Goal: Task Accomplishment & Management: Use online tool/utility

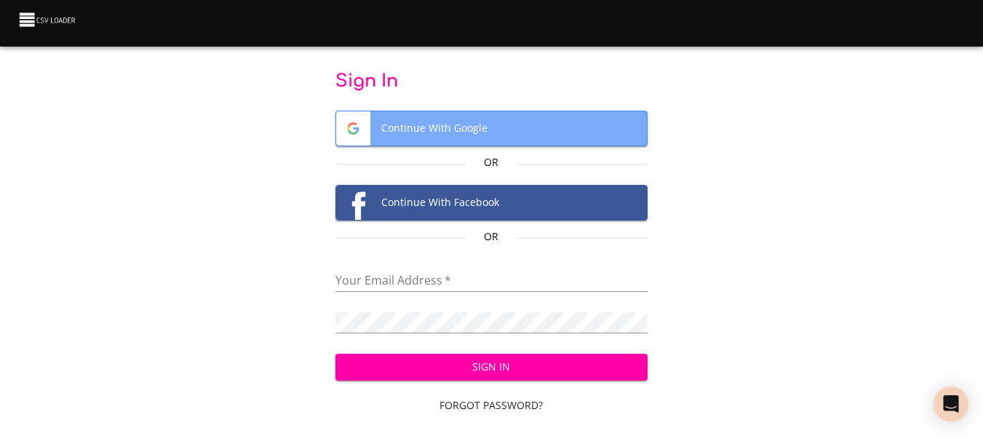
click at [459, 133] on span "Continue With Google" at bounding box center [491, 128] width 311 height 34
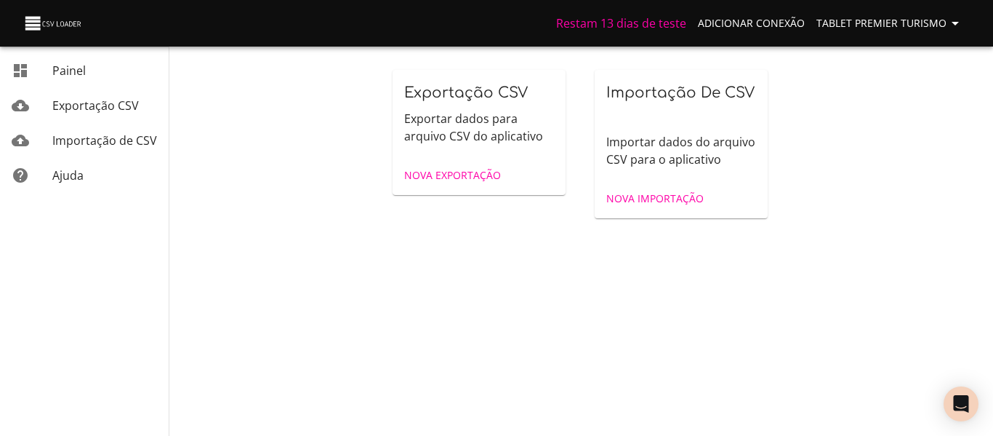
click at [644, 149] on p "Importar dados do arquivo CSV para o aplicativo" at bounding box center [682, 150] width 150 height 35
click at [650, 199] on font "Nova importação" at bounding box center [655, 198] width 97 height 14
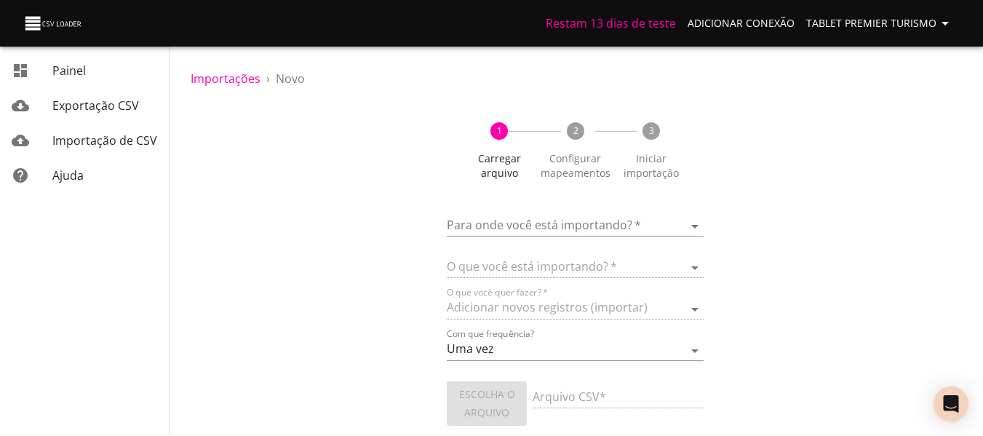
click at [569, 228] on body "Restam 13 dias de teste Adicionar conexão Tablet Premier Turismo Painel Exporta…" at bounding box center [491, 218] width 983 height 436
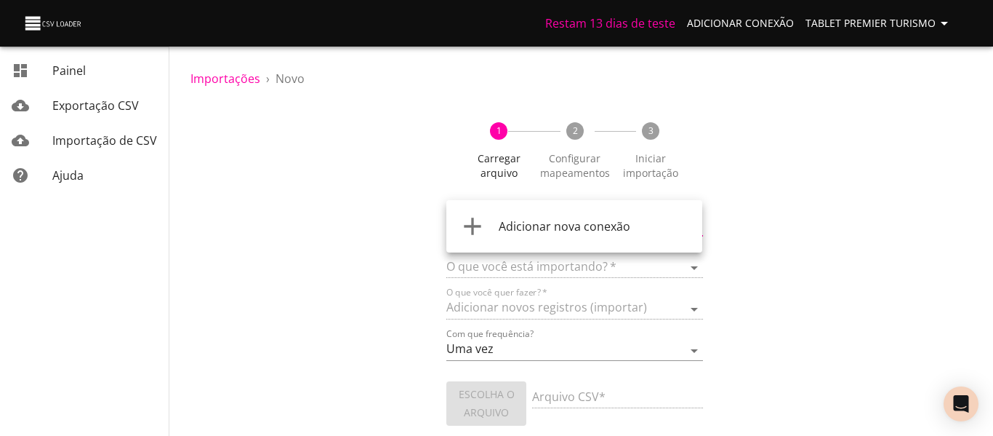
click at [559, 230] on font "Adicionar nova conexão" at bounding box center [565, 226] width 132 height 16
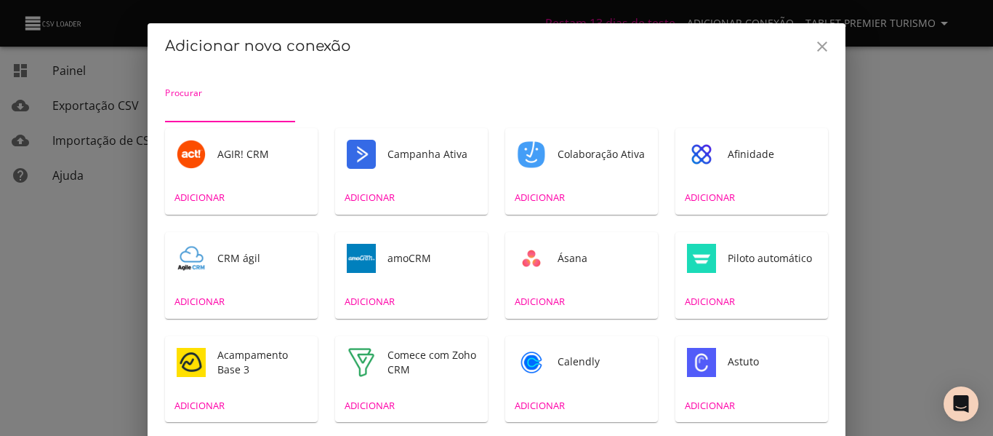
click at [212, 108] on input "Procurar" at bounding box center [230, 110] width 130 height 23
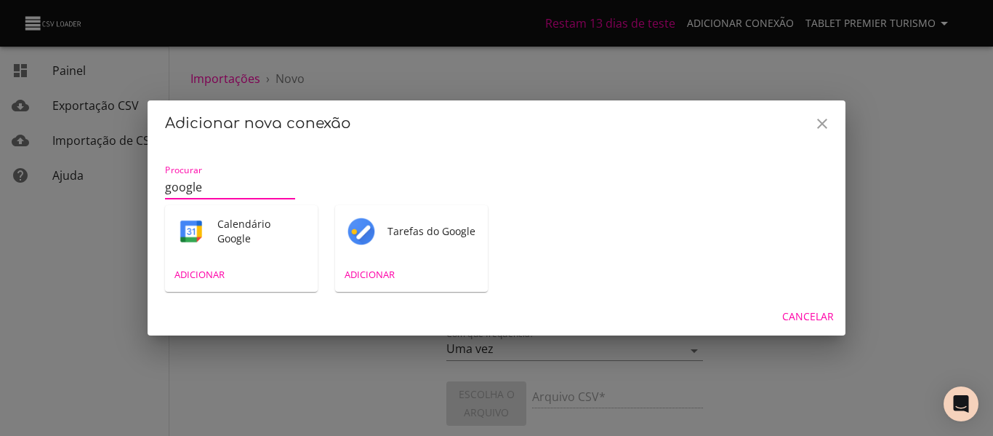
type input "google"
click at [392, 233] on font "Tarefas do Google" at bounding box center [432, 231] width 88 height 14
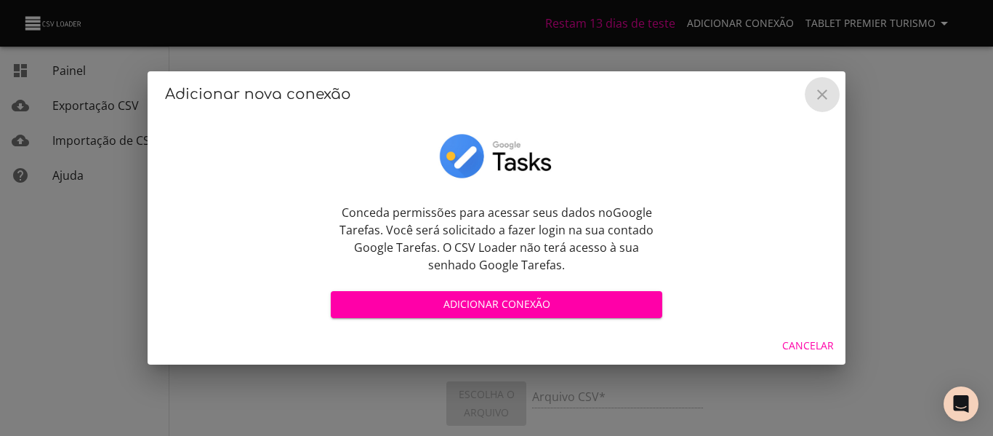
click at [828, 92] on icon "Fechar" at bounding box center [822, 94] width 17 height 17
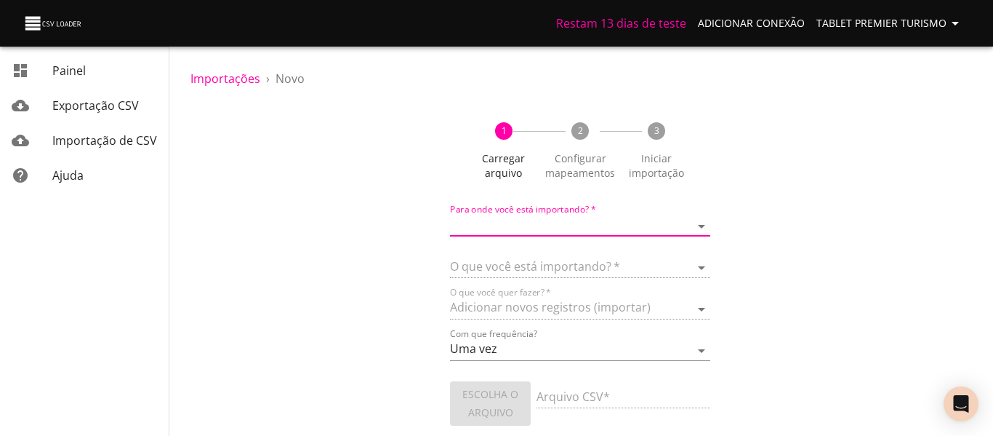
click at [564, 220] on body "Restam 13 dias de teste Adicionar conexão Tablet Premier Turismo Painel Exporta…" at bounding box center [496, 218] width 993 height 436
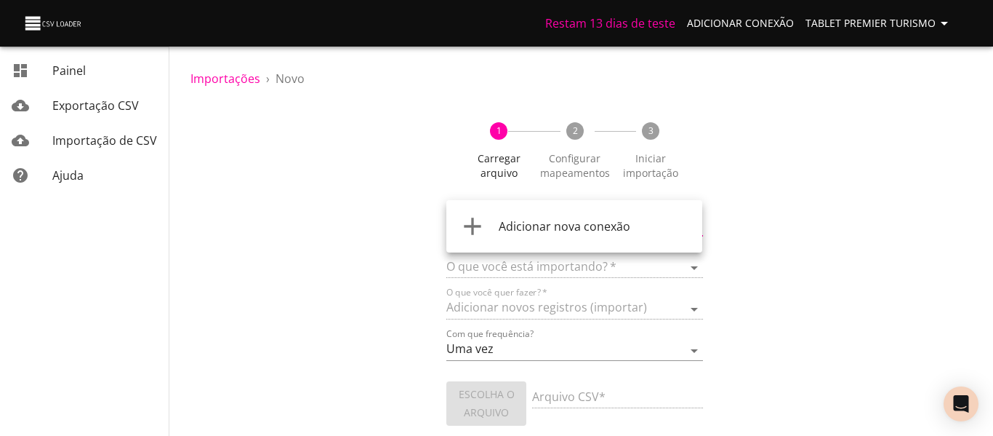
click at [551, 233] on font "Adicionar nova conexão" at bounding box center [565, 226] width 132 height 16
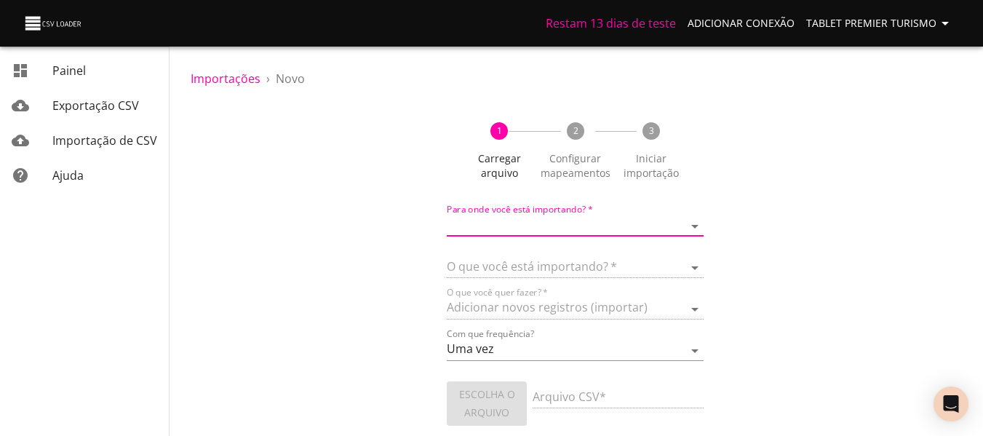
click at [556, 160] on font "Configurar mapeamentos" at bounding box center [575, 165] width 70 height 28
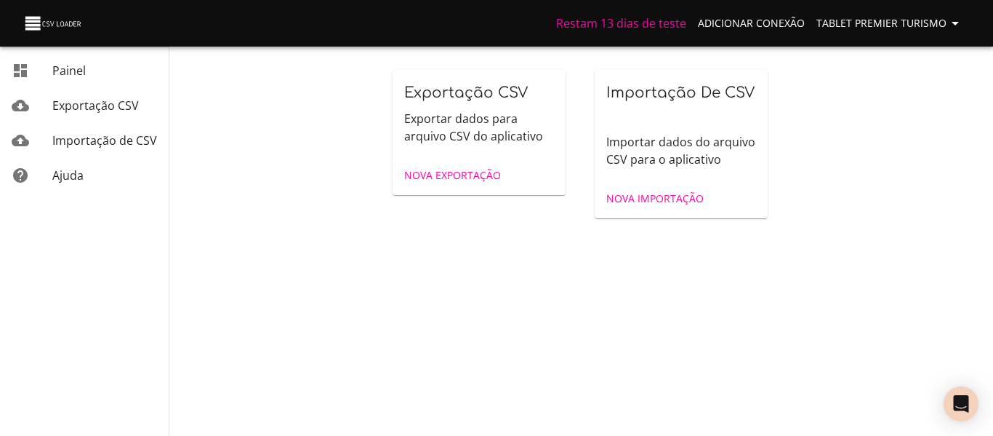
click at [505, 132] on font "Exportar dados para arquivo CSV do aplicativo" at bounding box center [473, 127] width 139 height 33
click at [482, 177] on font "Nova Exportação" at bounding box center [452, 175] width 97 height 14
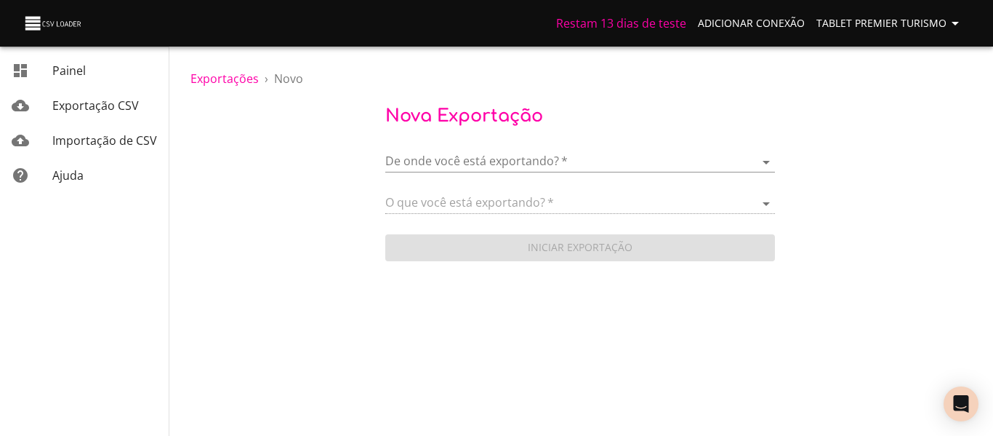
click at [468, 165] on body "Restam 13 dias de teste Adicionar conexão Tablet Premier Turismo Painel Exporta…" at bounding box center [496, 218] width 993 height 436
click at [467, 164] on font "Adicionar nova conexão" at bounding box center [504, 162] width 132 height 16
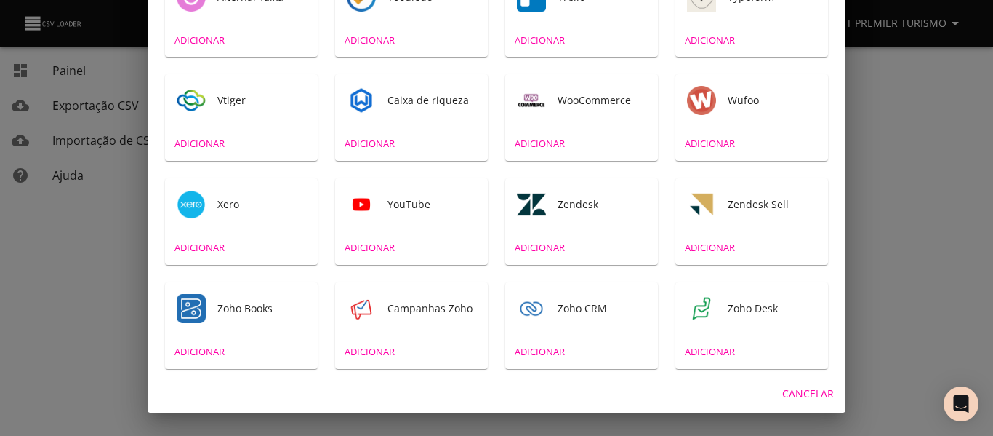
click at [800, 387] on font "Cancelar" at bounding box center [809, 393] width 52 height 14
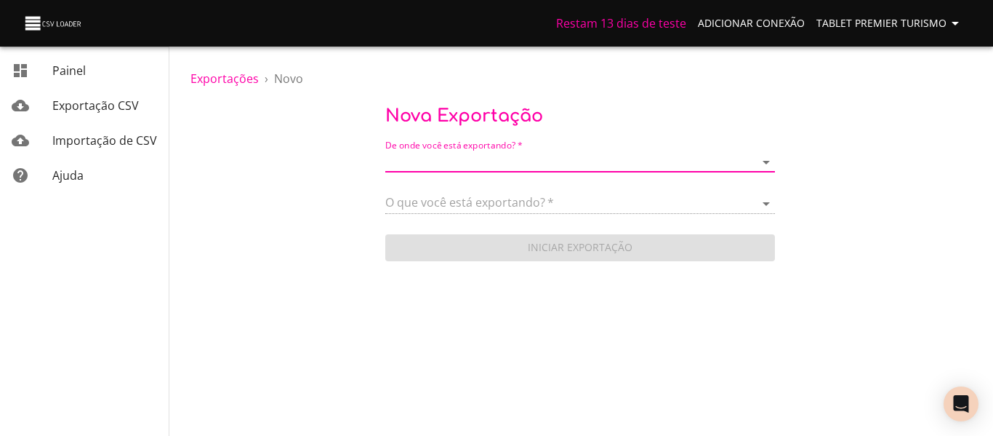
click at [433, 165] on body "Restam 13 dias de teste Adicionar conexão Tablet Premier Turismo Painel Exporta…" at bounding box center [496, 218] width 993 height 436
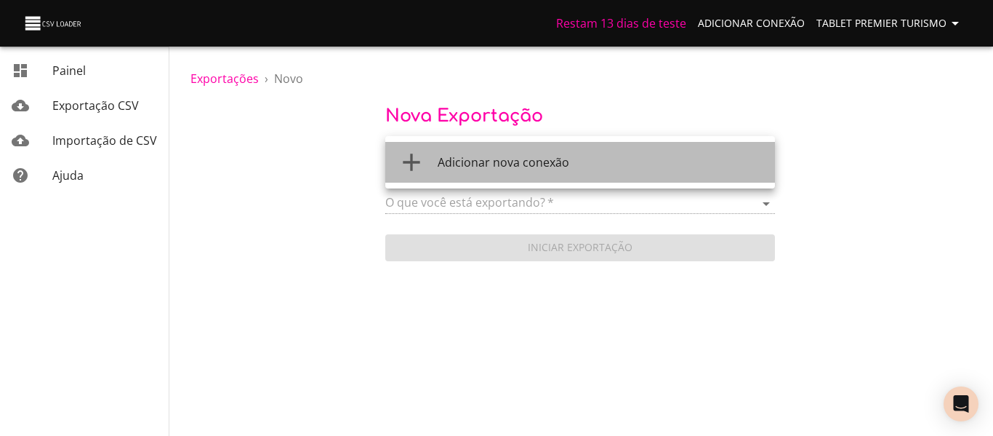
click at [479, 166] on font "Adicionar nova conexão" at bounding box center [504, 162] width 132 height 16
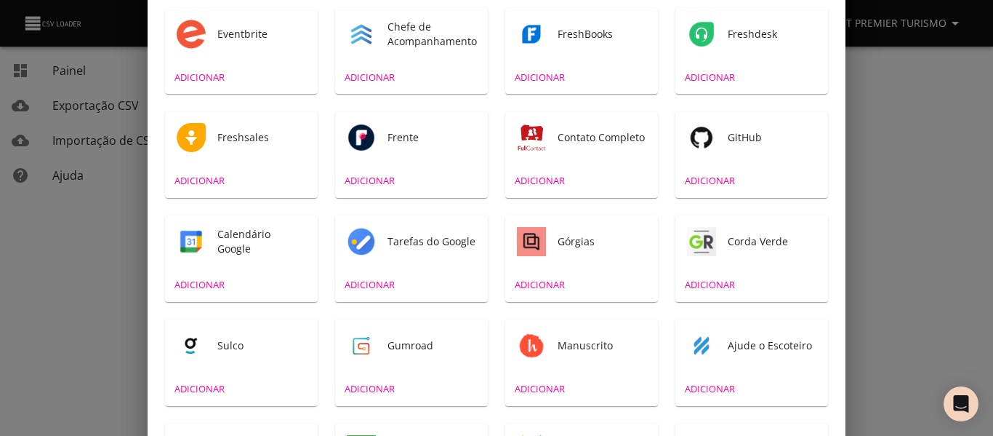
scroll to position [742, 0]
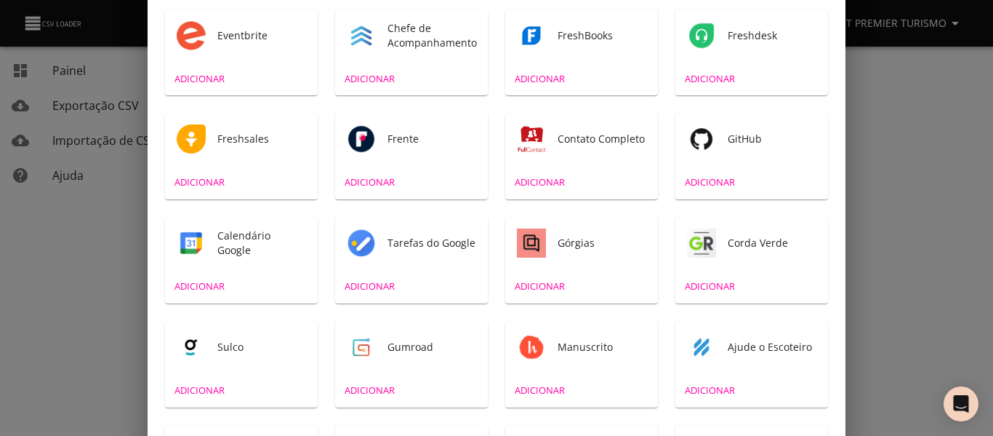
click at [405, 260] on div "Tarefas do Google" at bounding box center [411, 243] width 153 height 52
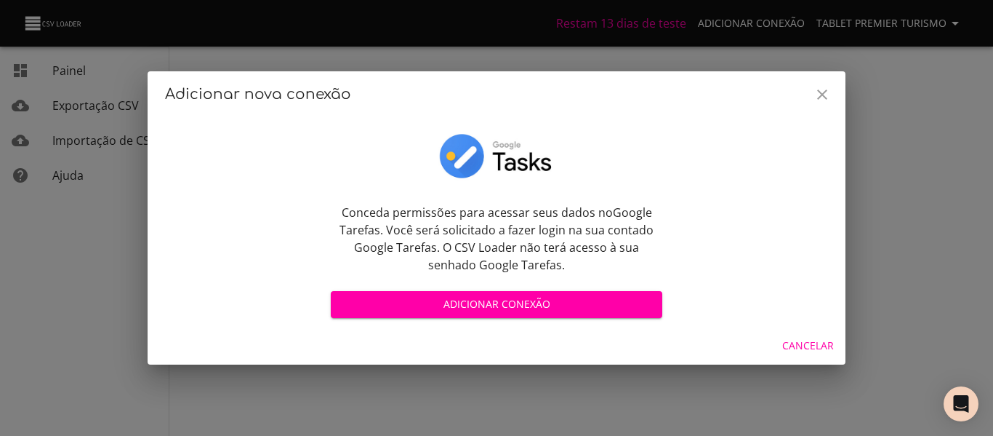
scroll to position [3, 0]
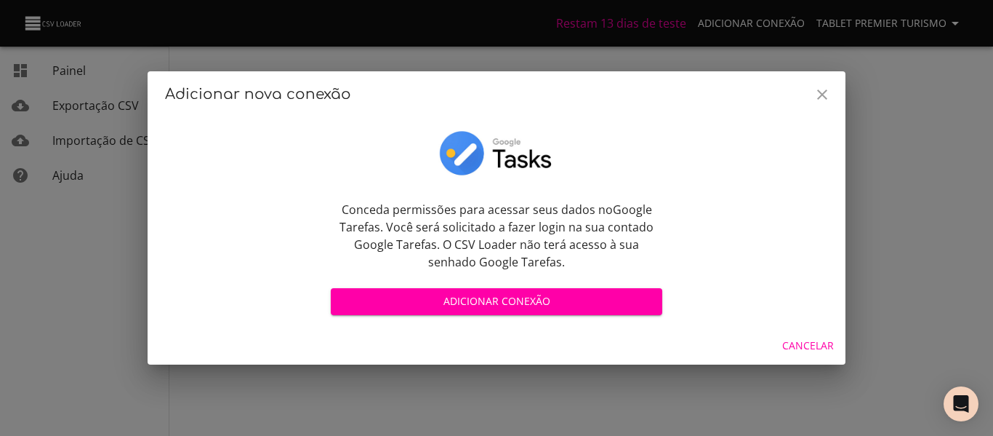
click at [816, 91] on icon "Fechar" at bounding box center [822, 94] width 17 height 17
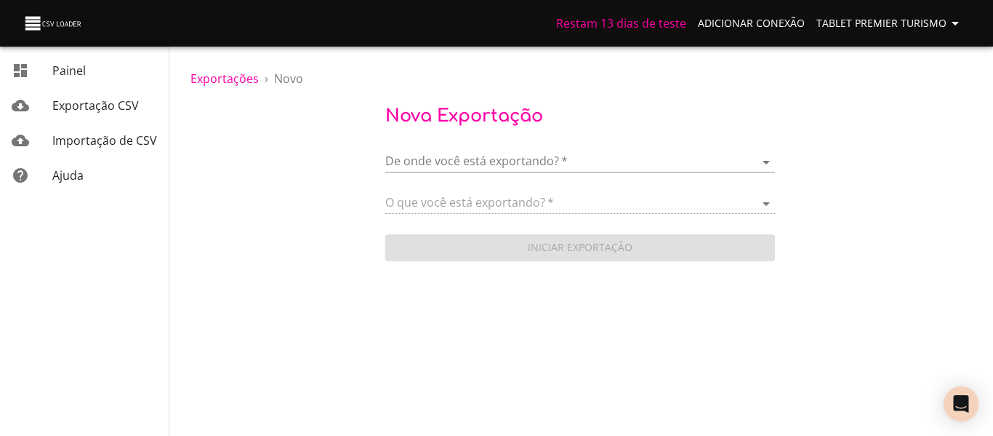
click at [482, 218] on form "De onde você está exportando?   * ​ O que você está exportando?   * Iniciar exp…" at bounding box center [580, 199] width 390 height 130
click at [473, 169] on body "Restam 13 dias de teste Adicionar conexão Tablet Premier Turismo Painel Exporta…" at bounding box center [496, 218] width 993 height 436
click at [263, 144] on div at bounding box center [496, 218] width 993 height 436
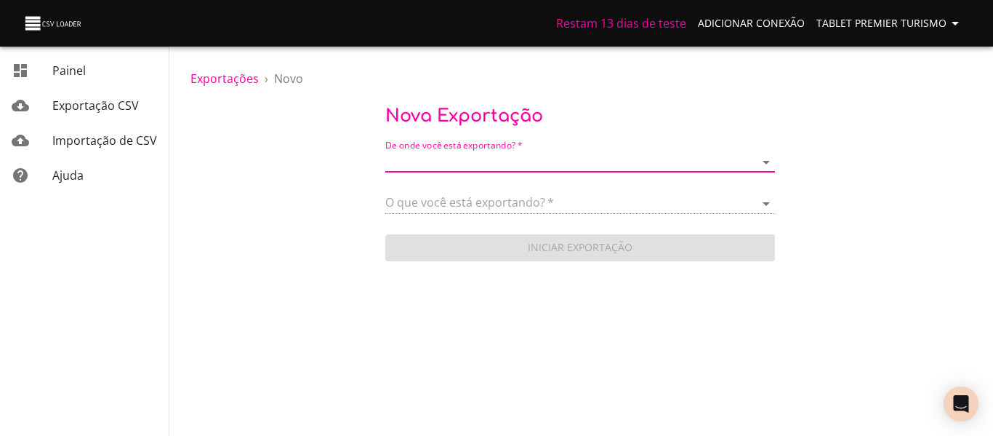
click at [95, 105] on font "Exportação CSV" at bounding box center [95, 105] width 87 height 16
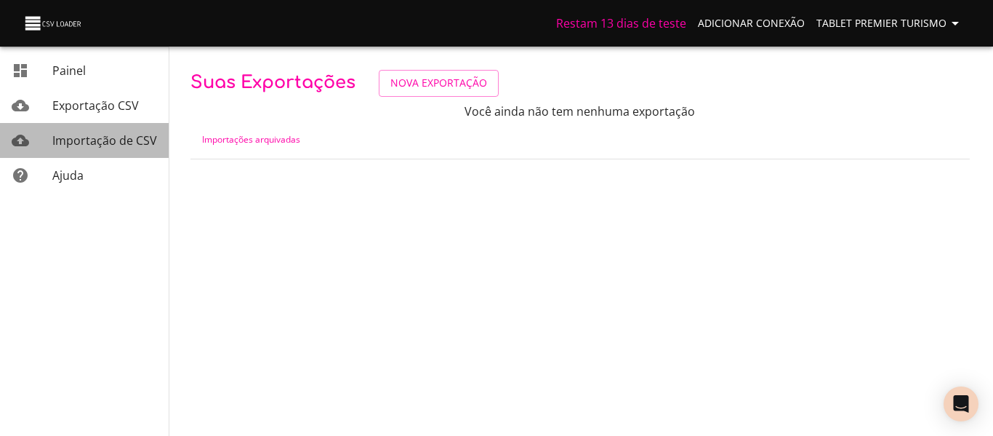
click at [100, 140] on font "Importação de CSV" at bounding box center [104, 140] width 105 height 16
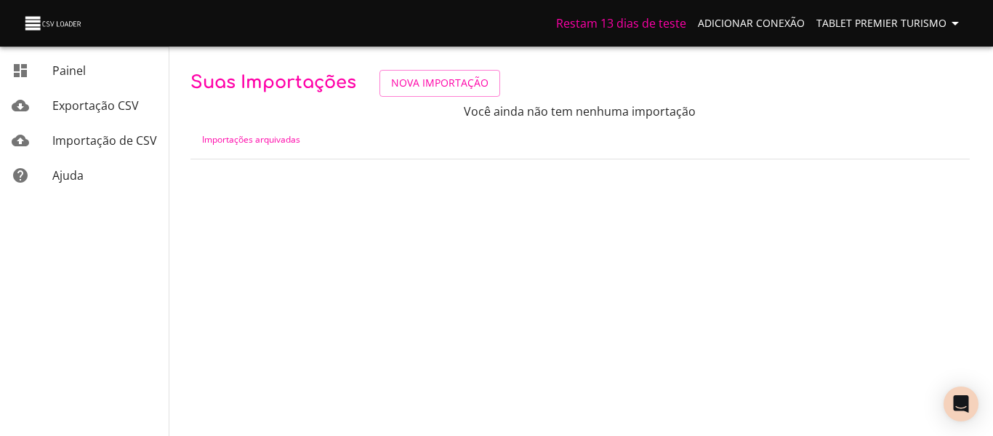
click at [94, 105] on font "Exportação CSV" at bounding box center [95, 105] width 87 height 16
click at [417, 87] on font "Nova Exportação" at bounding box center [439, 83] width 97 height 14
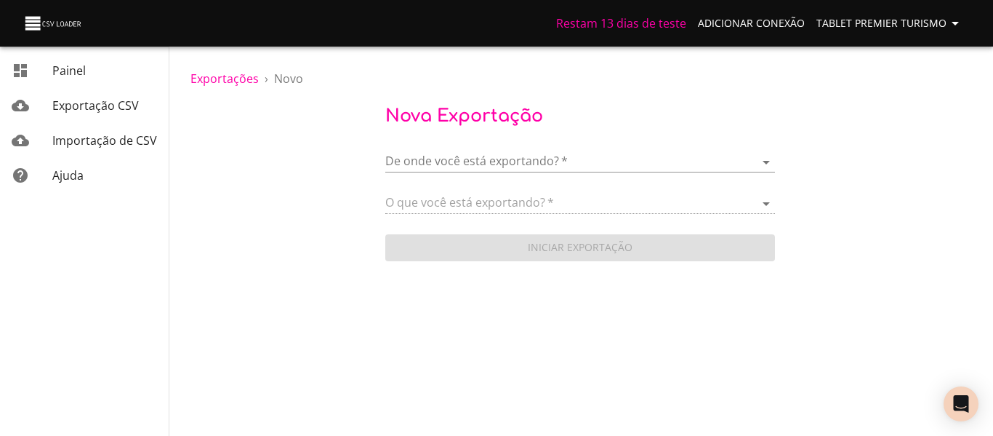
click at [525, 164] on body "Restam 13 dias de teste Adicionar conexão Tablet Premier Turismo Painel Exporta…" at bounding box center [496, 218] width 993 height 436
click at [529, 165] on font "Adicionar nova conexão" at bounding box center [504, 162] width 132 height 16
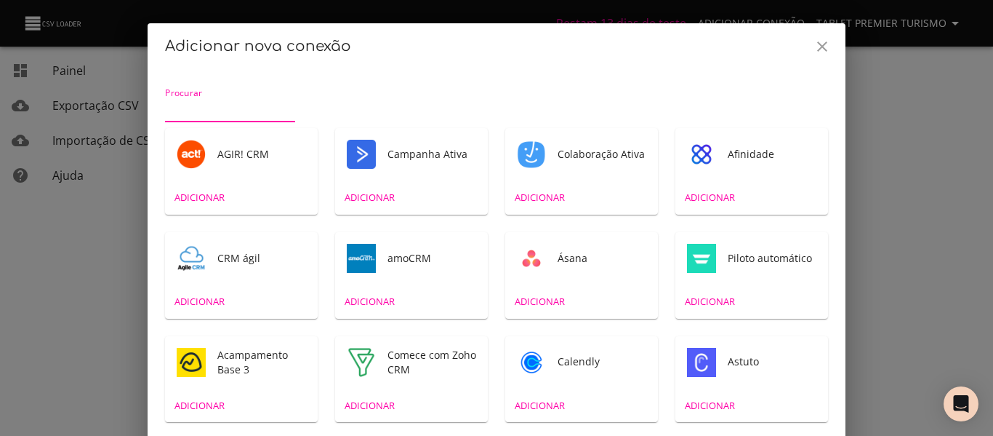
click at [825, 47] on icon "Fechar" at bounding box center [822, 46] width 17 height 17
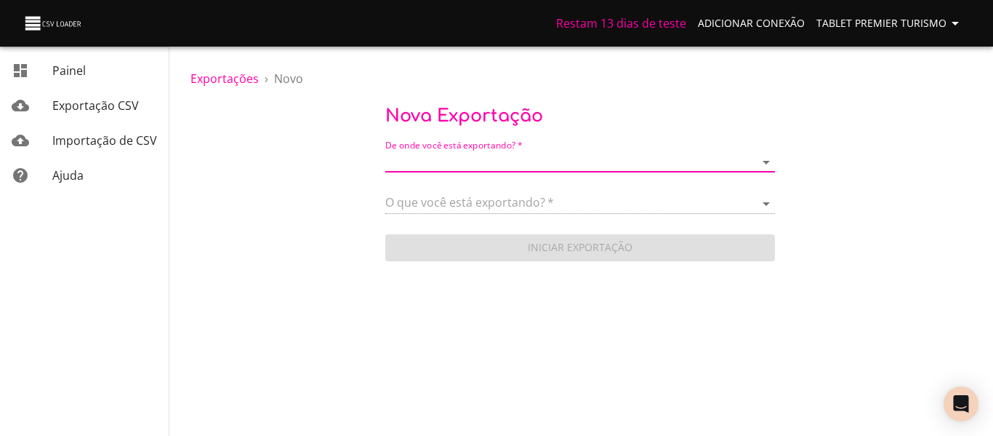
click at [465, 145] on font "De onde você está exportando?" at bounding box center [450, 146] width 130 height 12
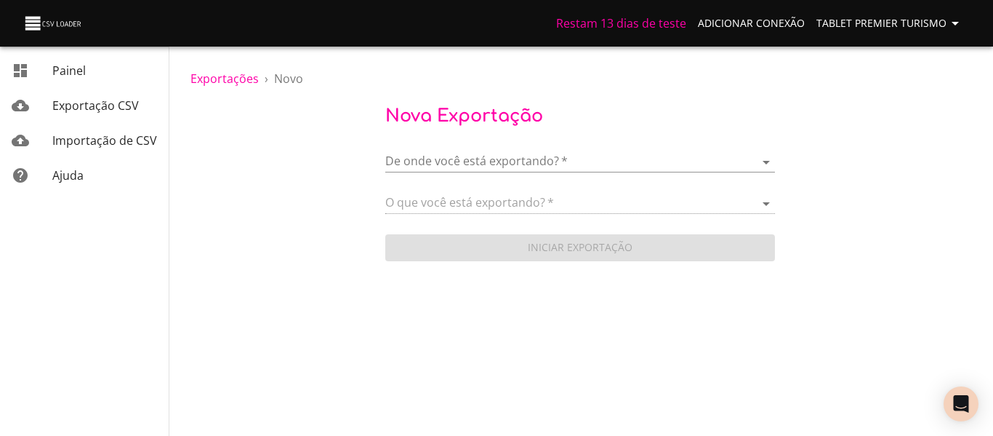
click at [473, 166] on body "Restam 13 dias de teste Adicionar conexão Tablet Premier Turismo Painel Exporta…" at bounding box center [496, 218] width 993 height 436
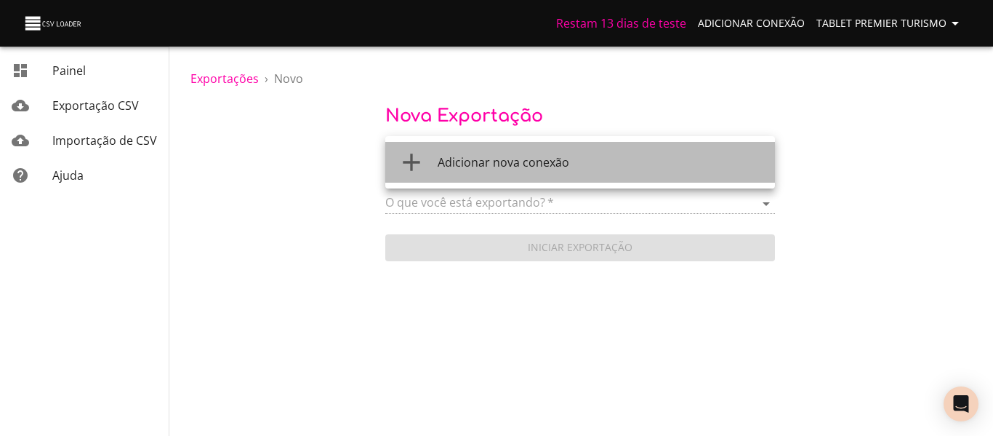
drag, startPoint x: 471, startPoint y: 165, endPoint x: 493, endPoint y: 168, distance: 22.7
click at [495, 167] on font "Adicionar nova conexão" at bounding box center [504, 162] width 132 height 16
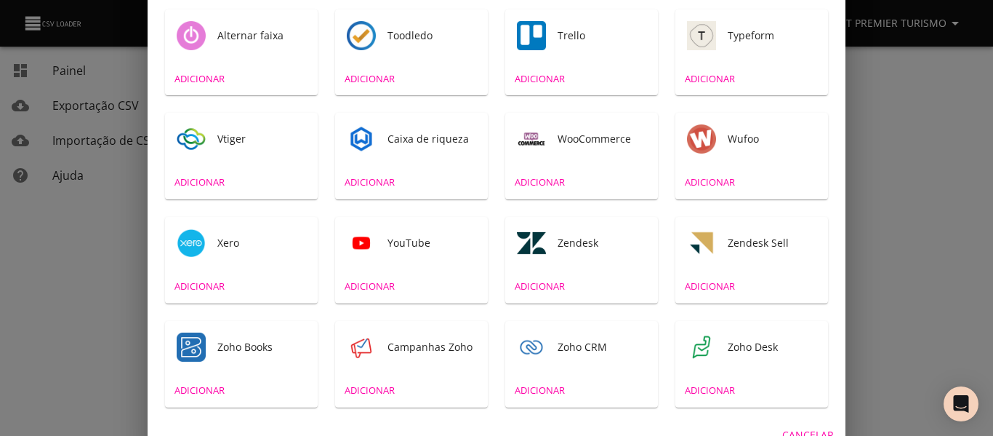
scroll to position [2560, 0]
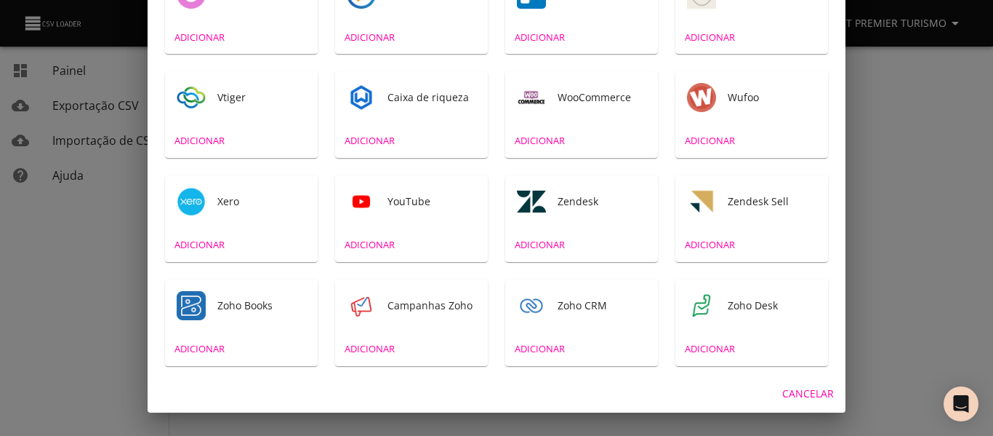
click at [801, 391] on font "Cancelar" at bounding box center [809, 393] width 52 height 14
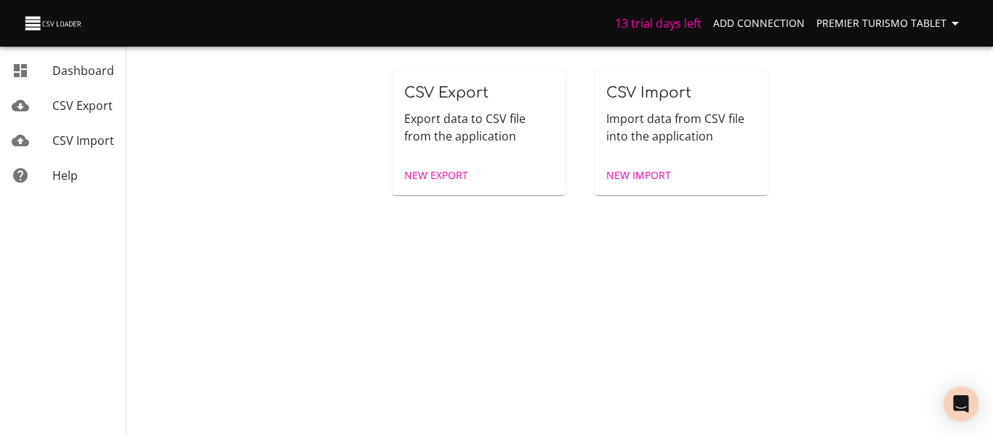
click at [778, 23] on span "Add Connection" at bounding box center [759, 24] width 92 height 18
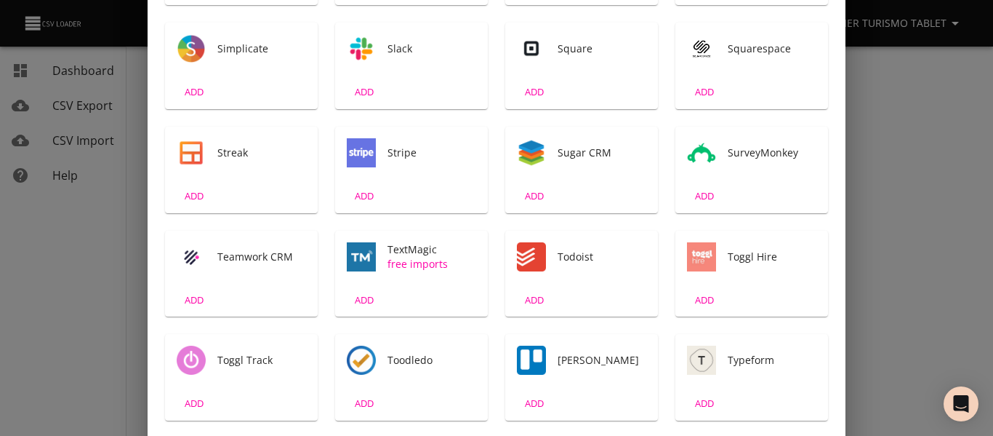
click at [910, 169] on div "Add First Connection Search ACT! CRM ADD ActiveCampaign ADD ActiveCollab ADD Af…" at bounding box center [496, 218] width 993 height 436
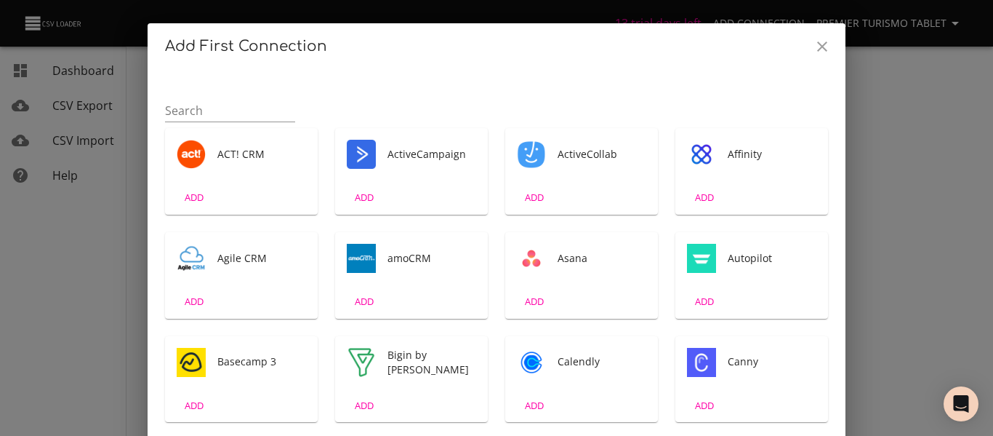
click at [814, 53] on icon "Close" at bounding box center [822, 46] width 17 height 17
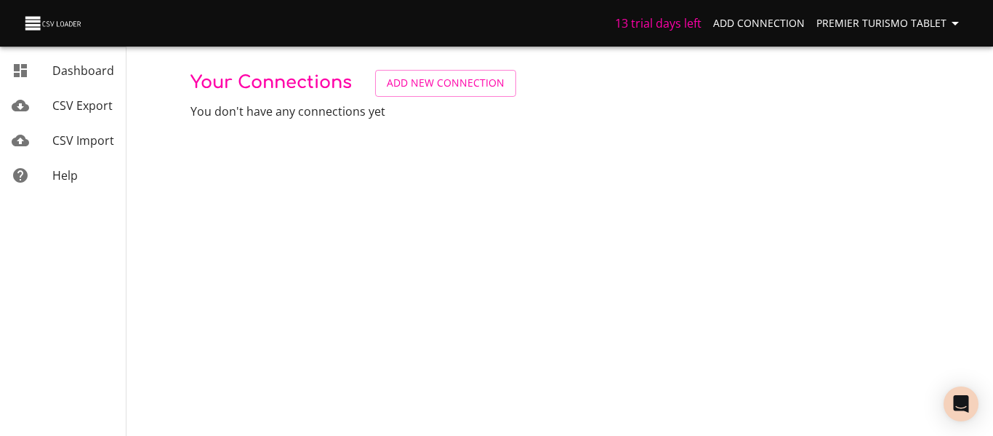
click at [820, 46] on div "13 trial days left Add Connection Premier Turismo Tablet" at bounding box center [496, 23] width 993 height 47
click at [777, 21] on span "Add Connection" at bounding box center [759, 24] width 92 height 18
drag, startPoint x: 238, startPoint y: 157, endPoint x: 180, endPoint y: 143, distance: 60.0
click at [182, 143] on body "13 trial days left Add Connection Premier Turismo Tablet Dashboard CSV Export C…" at bounding box center [496, 218] width 993 height 436
click at [100, 103] on span "CSV Export" at bounding box center [82, 105] width 60 height 16
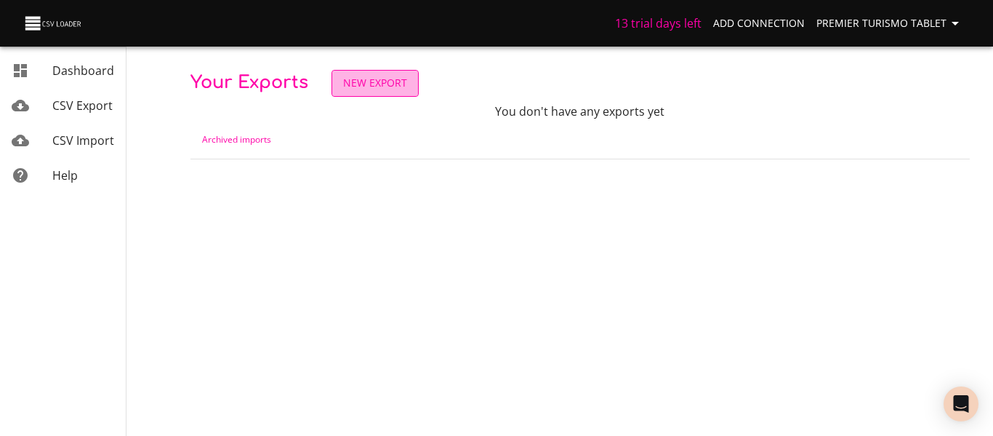
click at [339, 88] on link "New Export" at bounding box center [375, 83] width 87 height 27
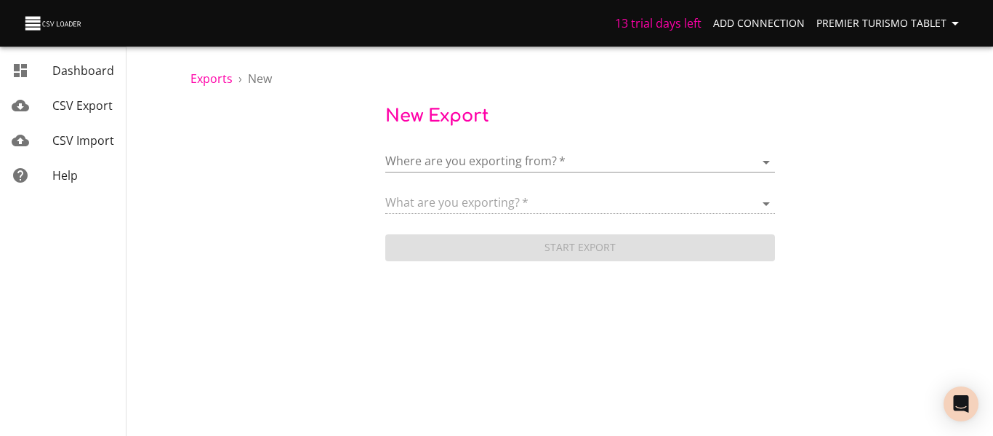
click at [236, 68] on div "Exports › New New Export Where are you exporting from?   * ​ What are you expor…" at bounding box center [580, 132] width 826 height 264
click at [260, 81] on span "New" at bounding box center [260, 79] width 24 height 16
click at [478, 164] on body "13 trial days left Add Connection Premier Turismo Tablet Dashboard CSV Export C…" at bounding box center [496, 218] width 993 height 436
click at [477, 164] on span "Add New Connection" at bounding box center [495, 162] width 115 height 16
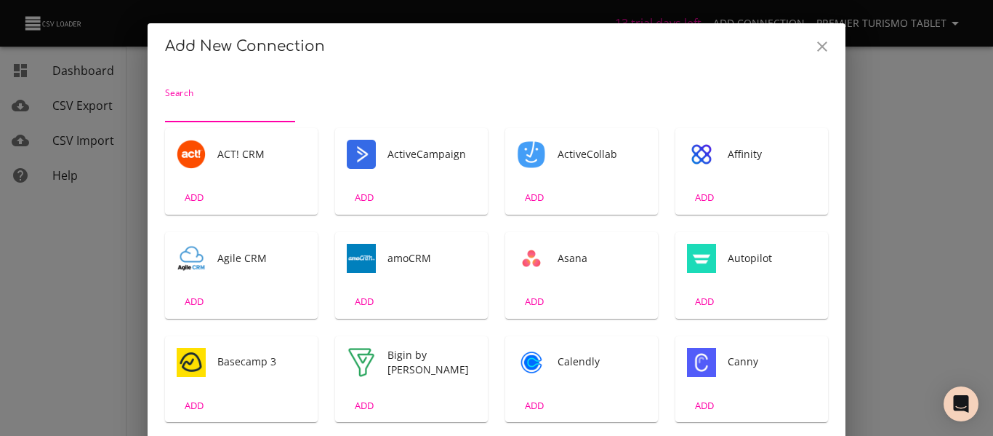
scroll to position [3, 0]
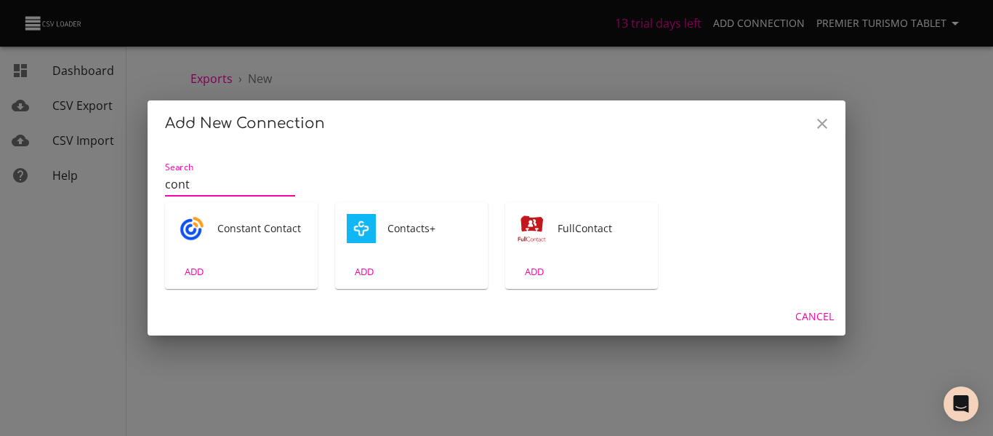
type input "cont"
click at [414, 233] on span "Contacts+" at bounding box center [432, 228] width 89 height 15
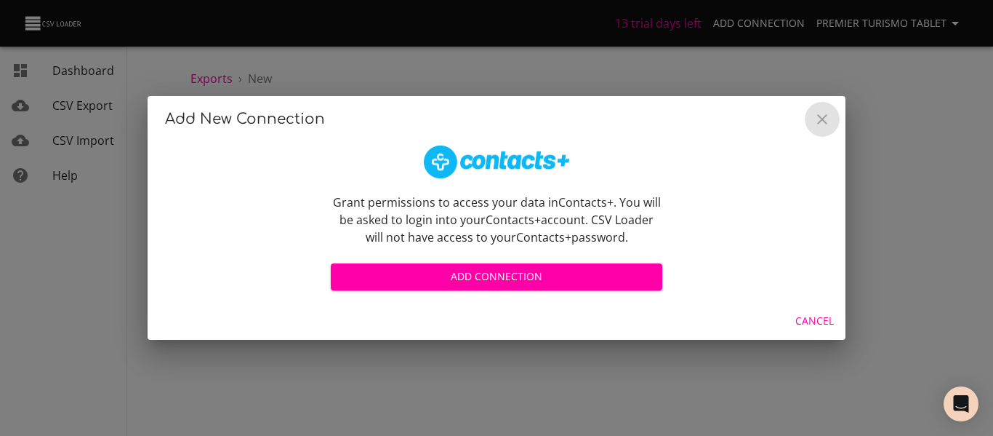
click at [828, 117] on icon "Close" at bounding box center [822, 119] width 17 height 17
